Goal: Download file/media

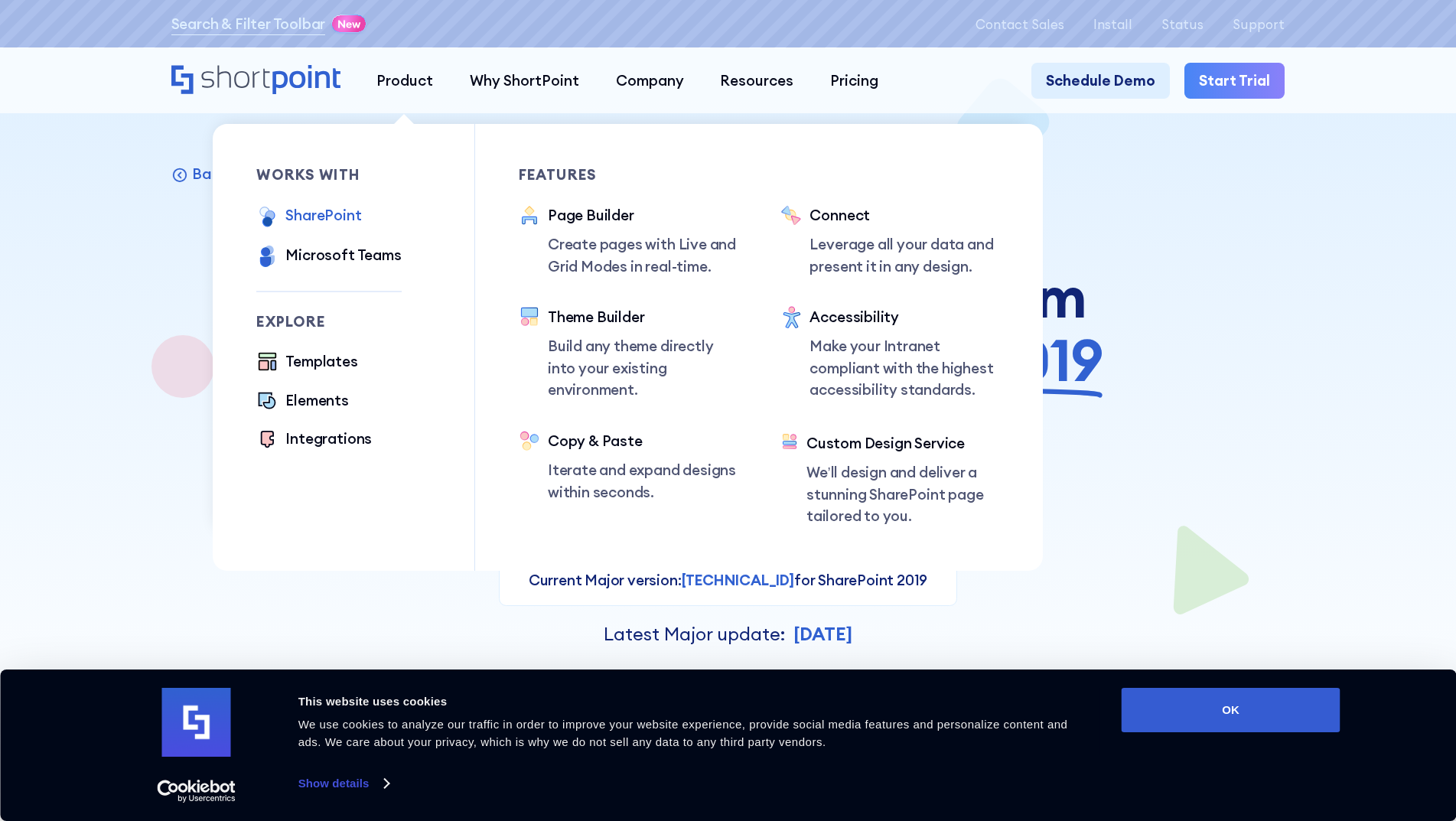
click at [327, 212] on div "SharePoint" at bounding box center [323, 216] width 76 height 22
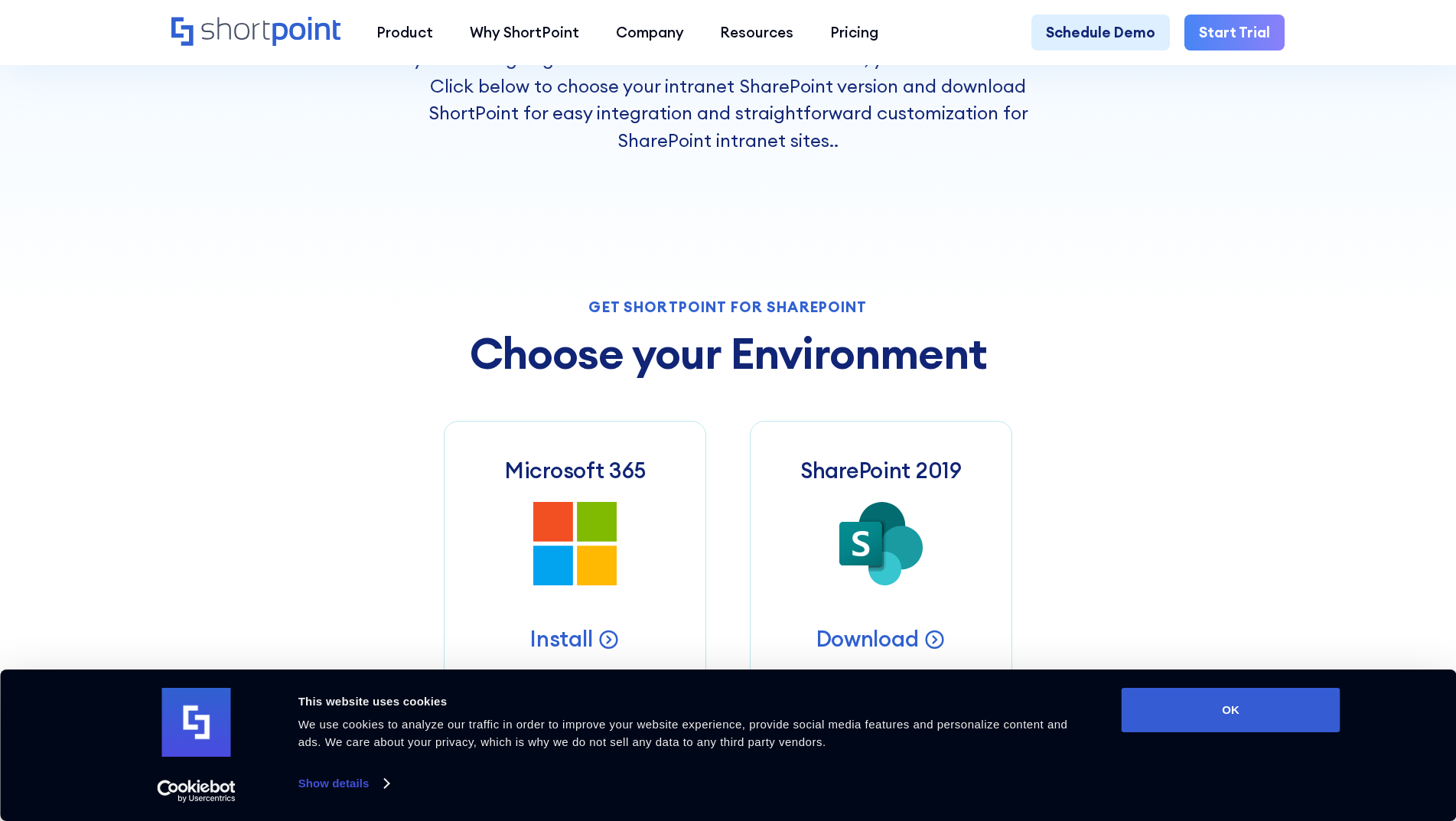
scroll to position [689, 0]
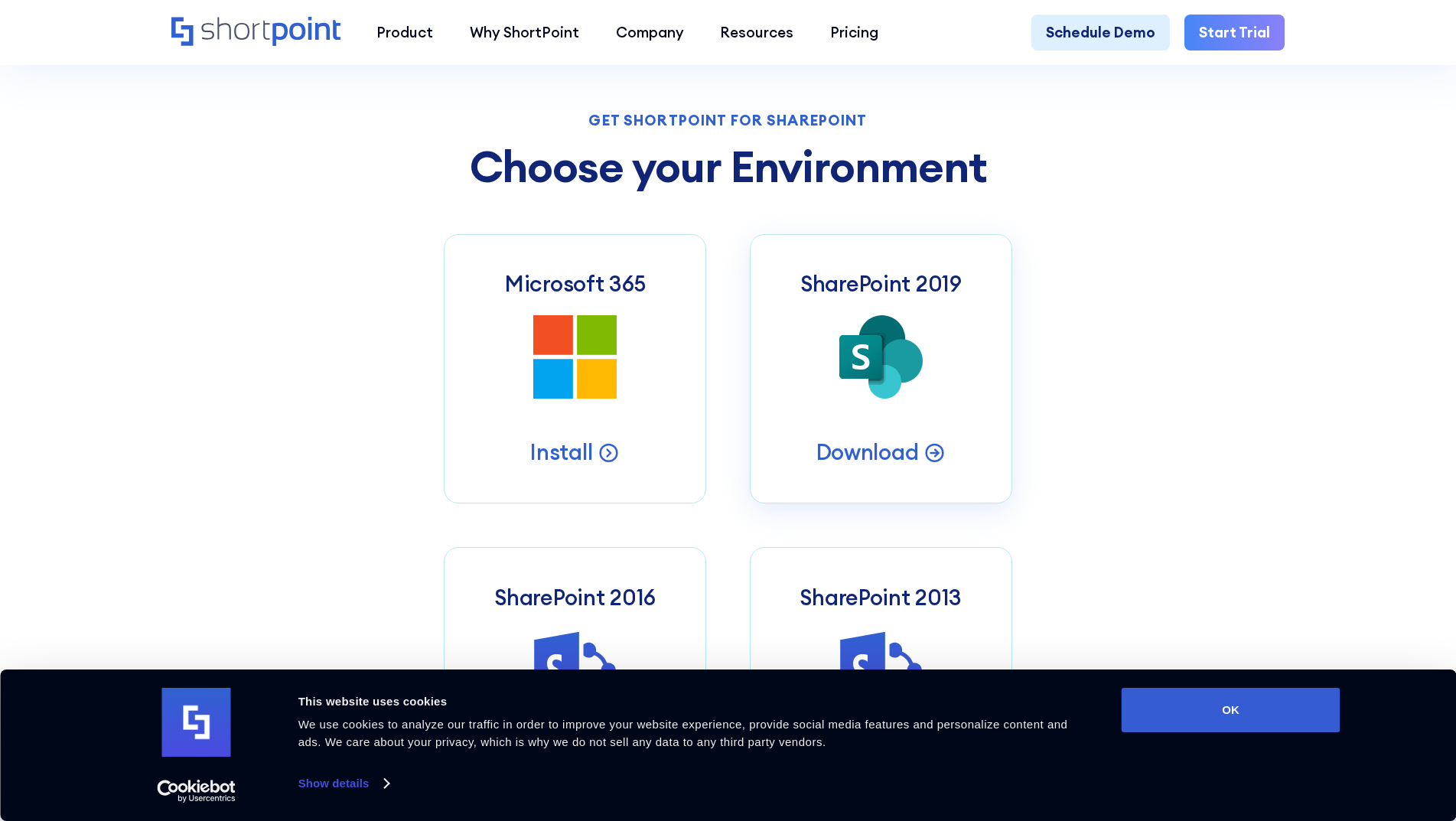
click at [885, 398] on icon at bounding box center [885, 382] width 33 height 34
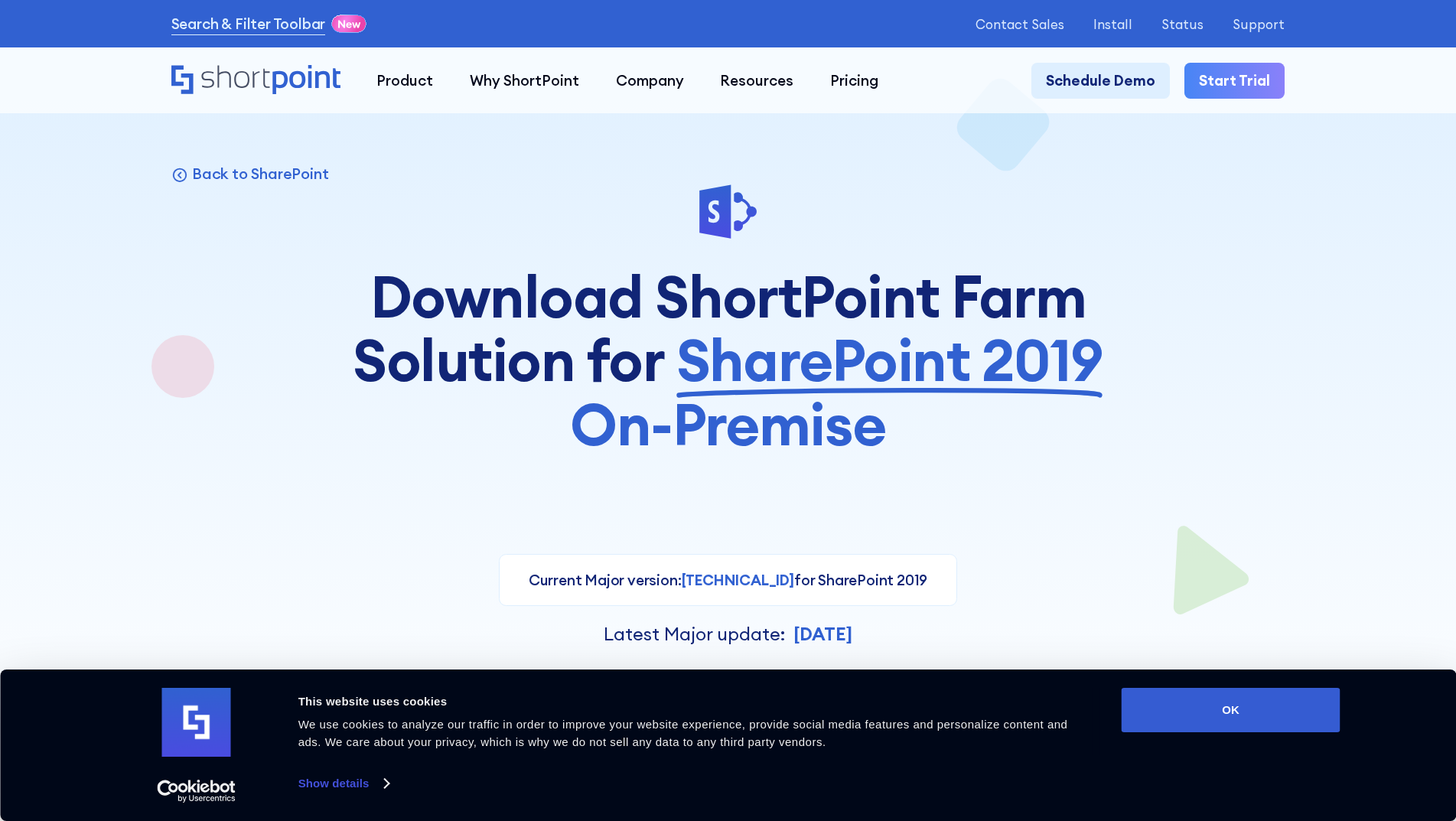
click at [704, 457] on span "On-Premise" at bounding box center [728, 425] width 316 height 65
click at [384, 534] on div "Current version: 7.5.5.7 for SharePoint 2019 Current Major version: 8.5.3.1 for…" at bounding box center [728, 703] width 1114 height 346
click at [1229, 701] on button "OK" at bounding box center [1231, 710] width 219 height 44
